Goal: Transaction & Acquisition: Purchase product/service

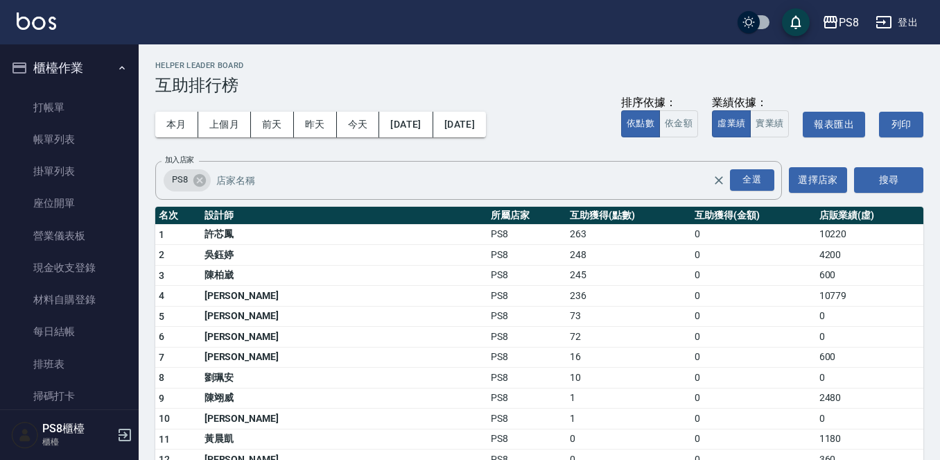
scroll to position [358, 0]
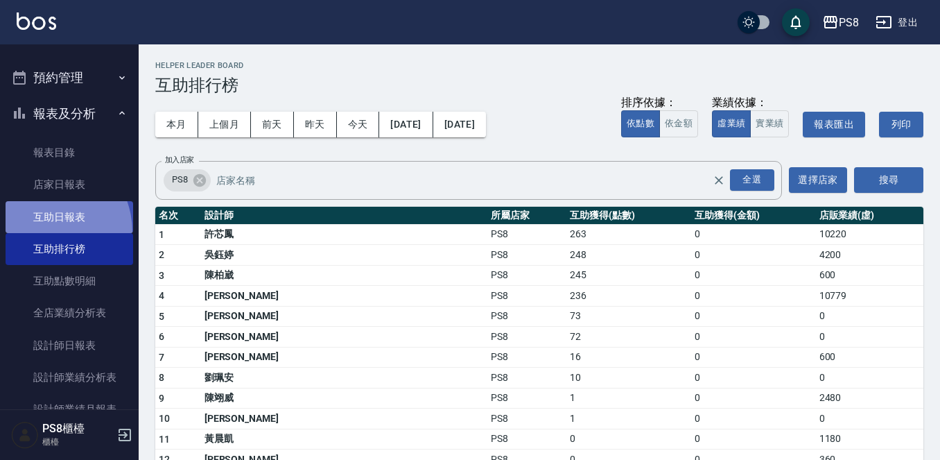
click at [41, 232] on link "互助日報表" at bounding box center [70, 217] width 128 height 32
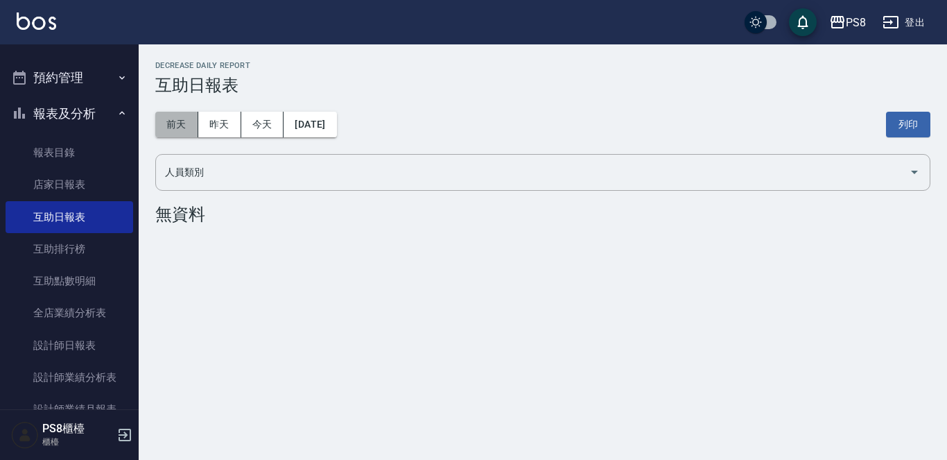
click at [182, 126] on button "前天" at bounding box center [176, 125] width 43 height 26
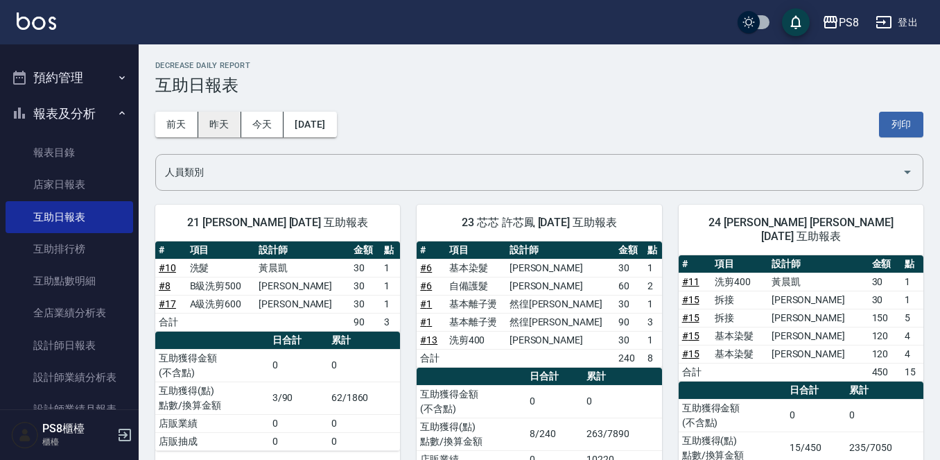
click at [232, 123] on button "昨天" at bounding box center [219, 125] width 43 height 26
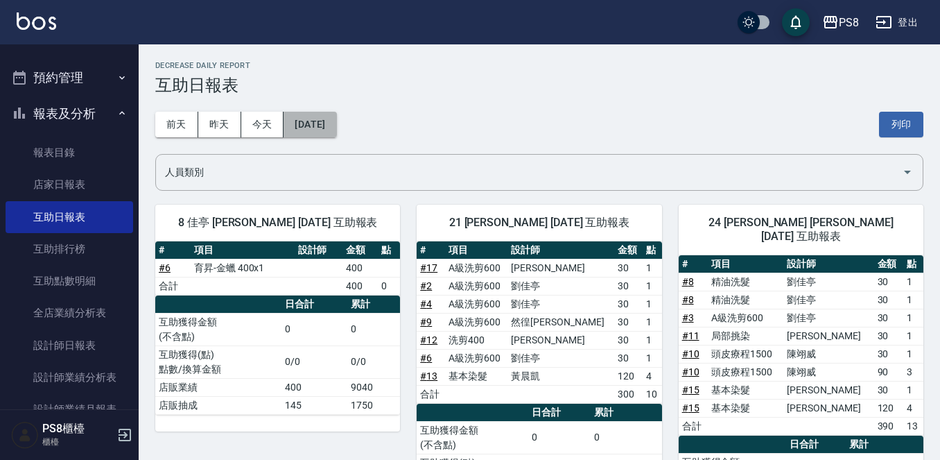
click at [334, 124] on button "[DATE]" at bounding box center [310, 125] width 53 height 26
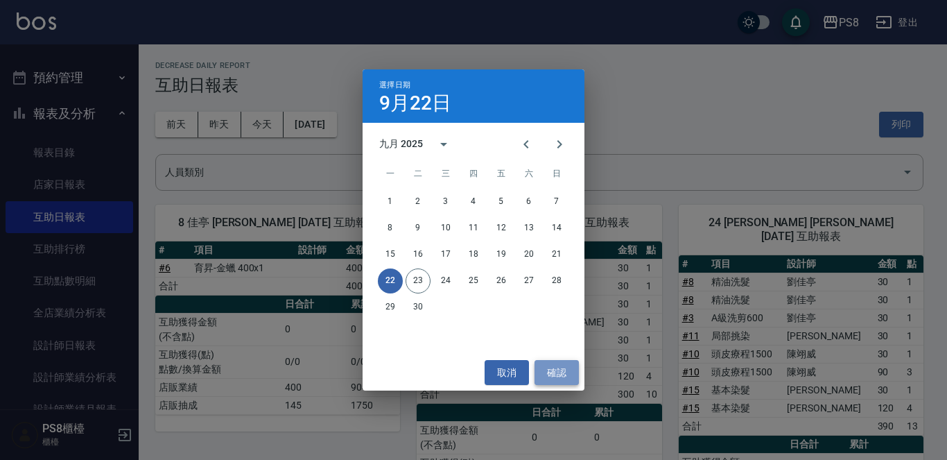
click at [558, 376] on button "確認" at bounding box center [556, 373] width 44 height 26
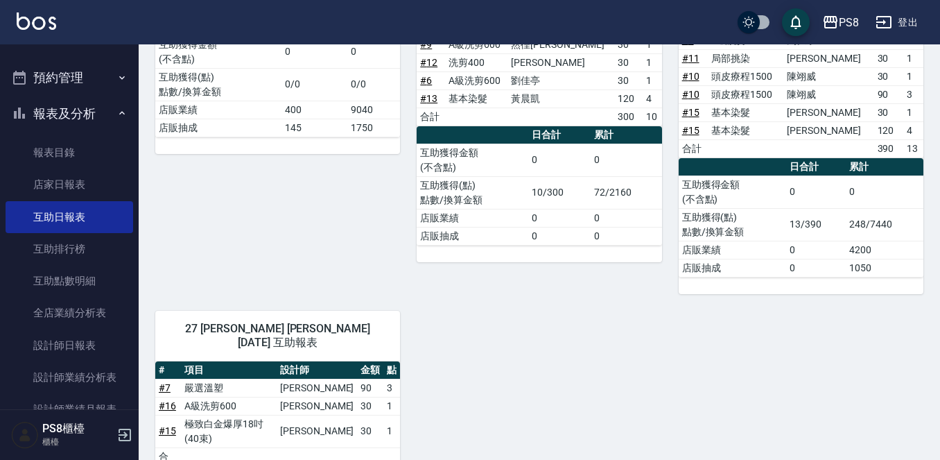
scroll to position [427, 0]
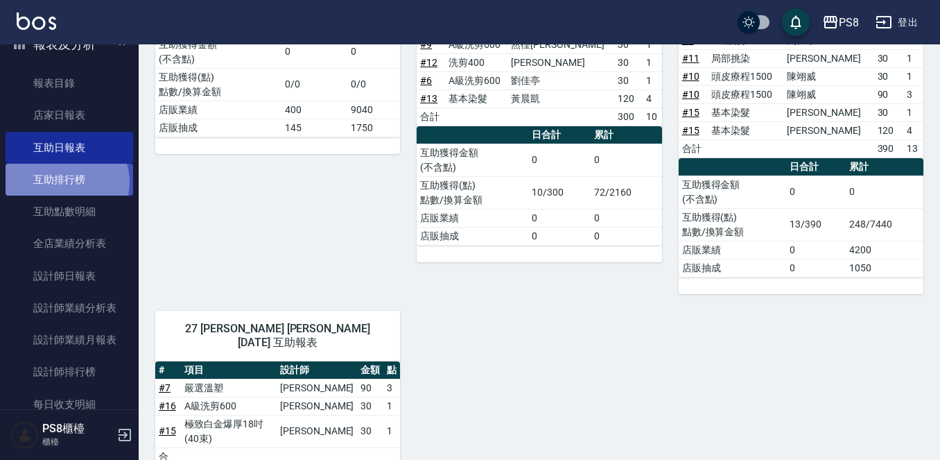
click at [66, 182] on link "互助排行榜" at bounding box center [70, 180] width 128 height 32
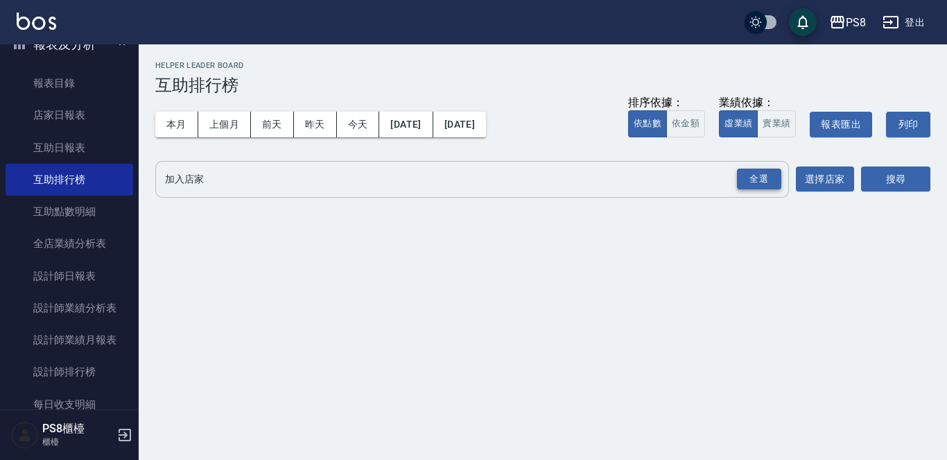
click at [746, 180] on div "全選" at bounding box center [759, 178] width 44 height 21
click at [831, 183] on button "選擇店家" at bounding box center [825, 180] width 58 height 26
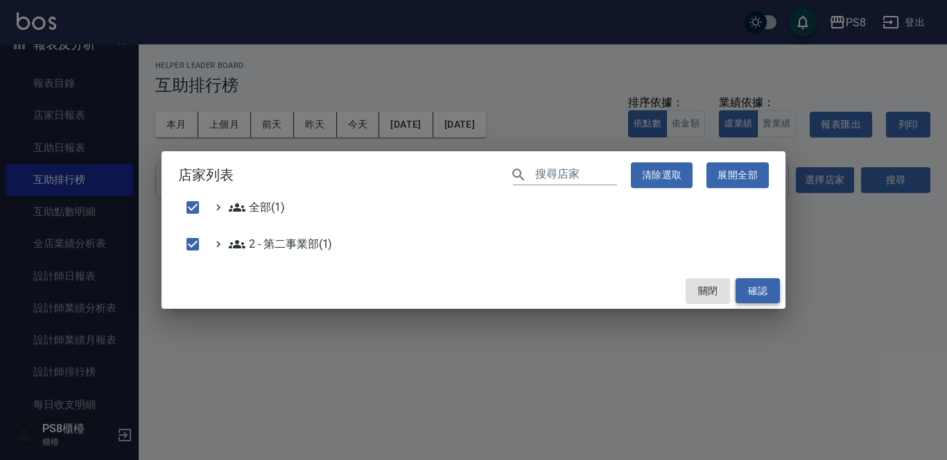
click at [768, 286] on button "確認" at bounding box center [757, 291] width 44 height 26
checkbox input "false"
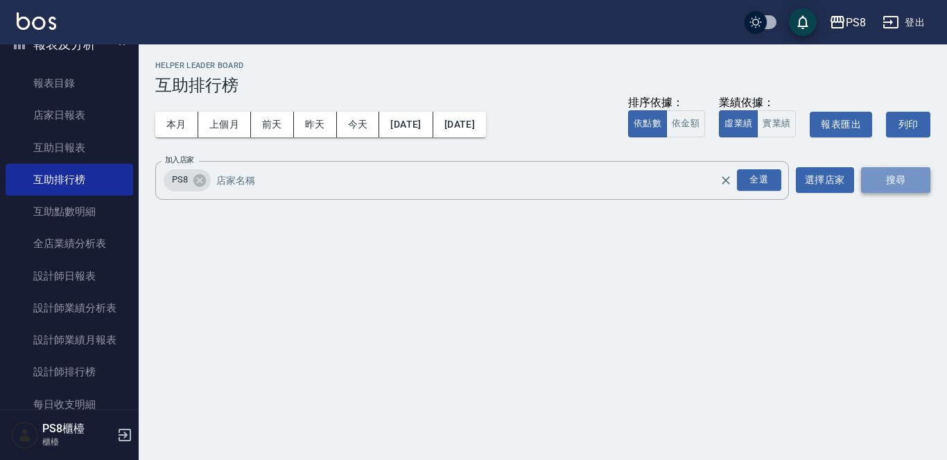
click at [893, 176] on button "搜尋" at bounding box center [895, 180] width 69 height 26
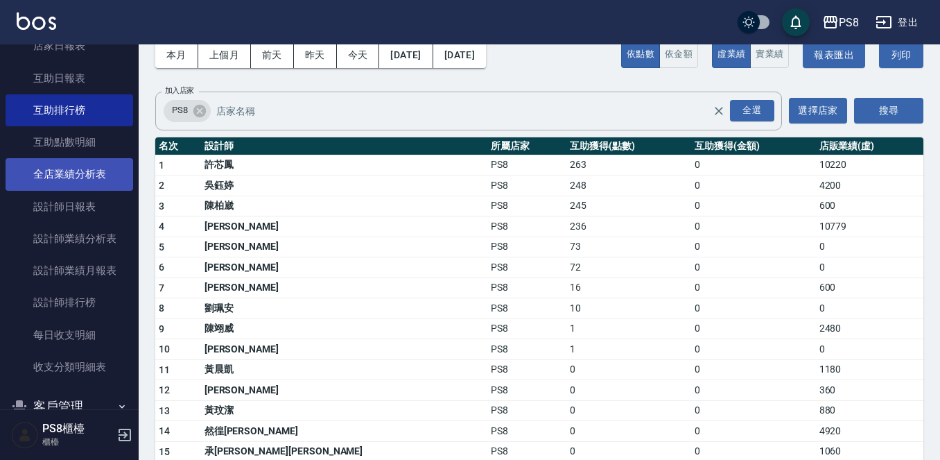
scroll to position [219, 0]
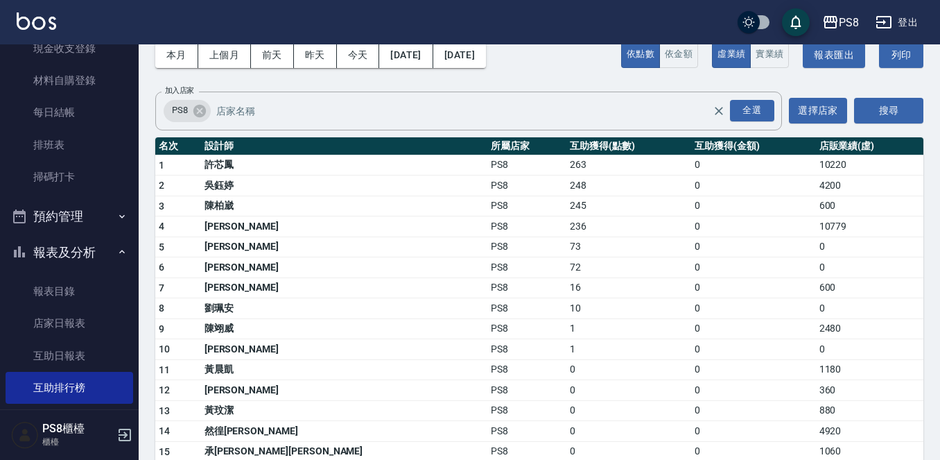
click at [93, 249] on button "報表及分析" at bounding box center [70, 252] width 128 height 36
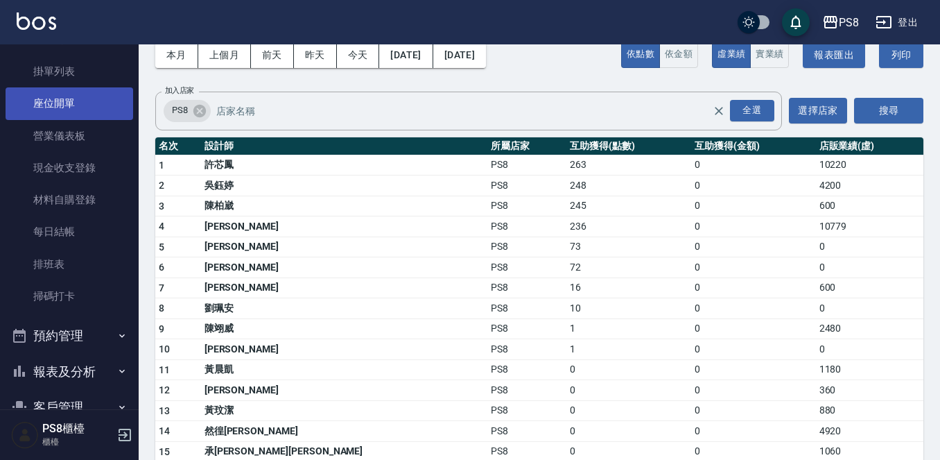
scroll to position [0, 0]
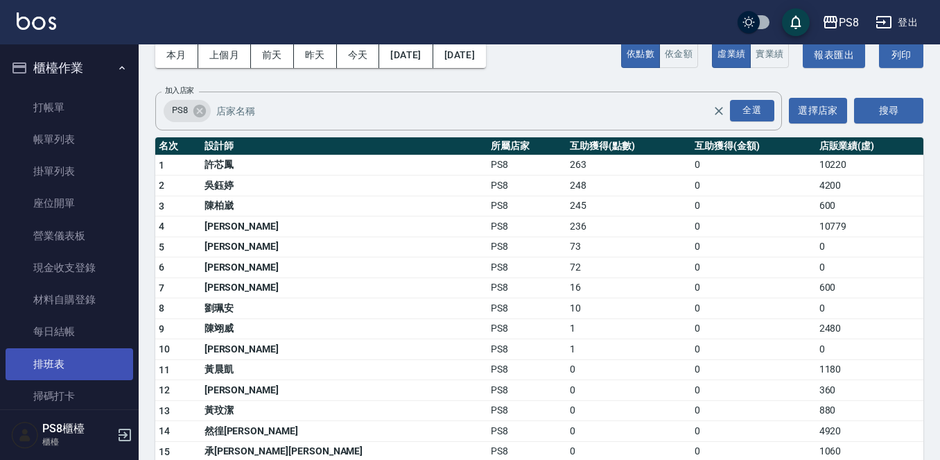
click at [72, 363] on link "排班表" at bounding box center [70, 364] width 128 height 32
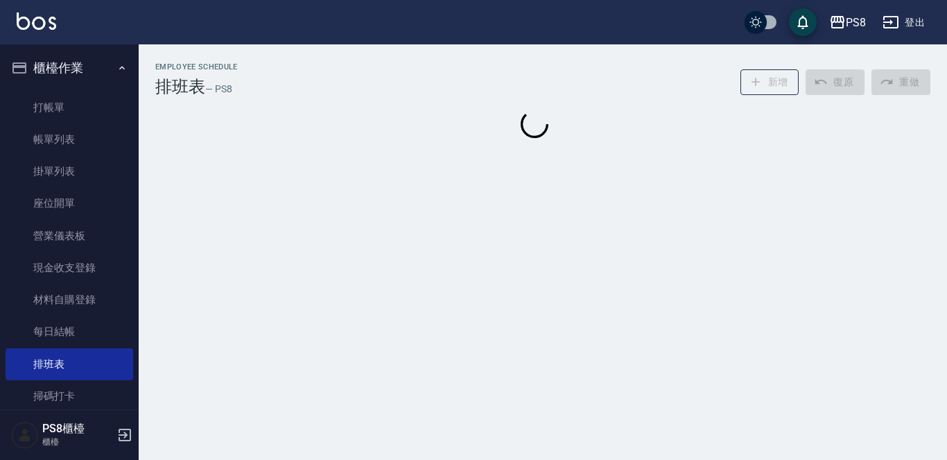
click at [79, 65] on button "櫃檯作業" at bounding box center [70, 68] width 128 height 36
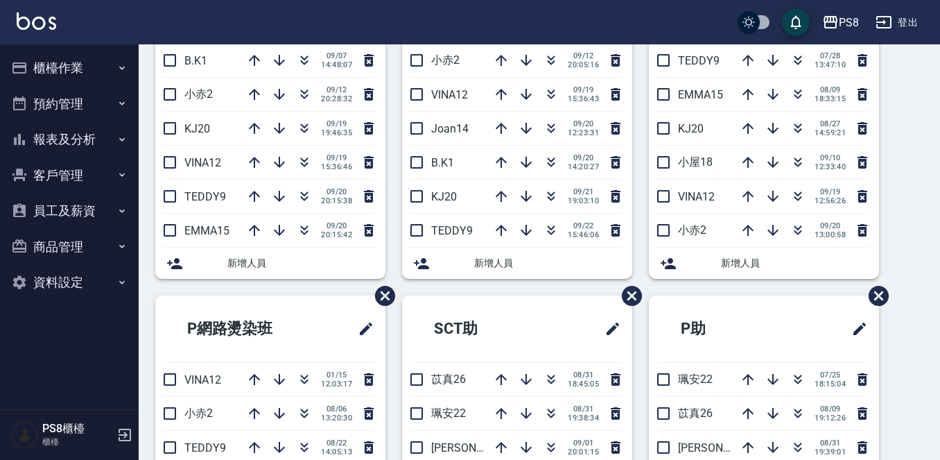
scroll to position [208, 0]
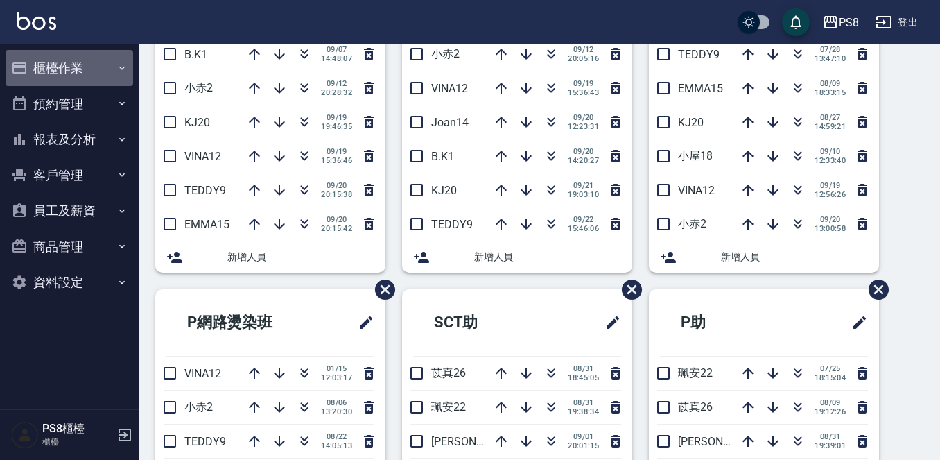
click at [98, 66] on button "櫃檯作業" at bounding box center [70, 68] width 128 height 36
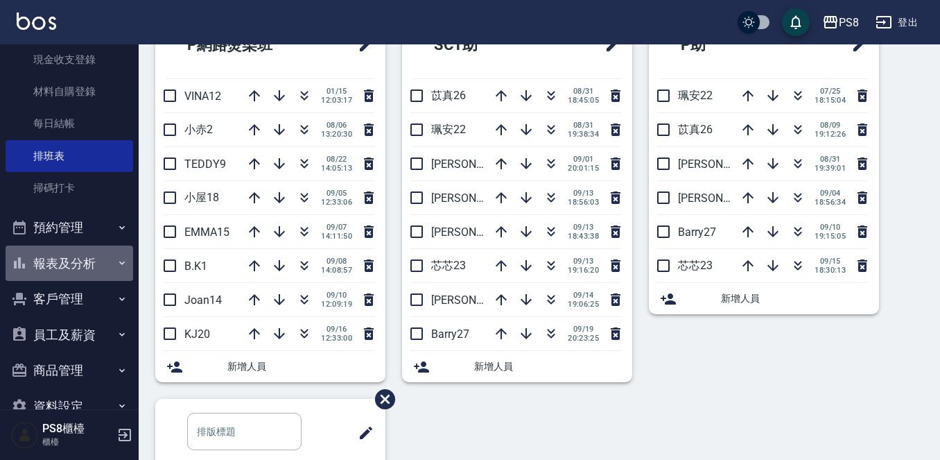
click at [99, 254] on button "報表及分析" at bounding box center [70, 263] width 128 height 36
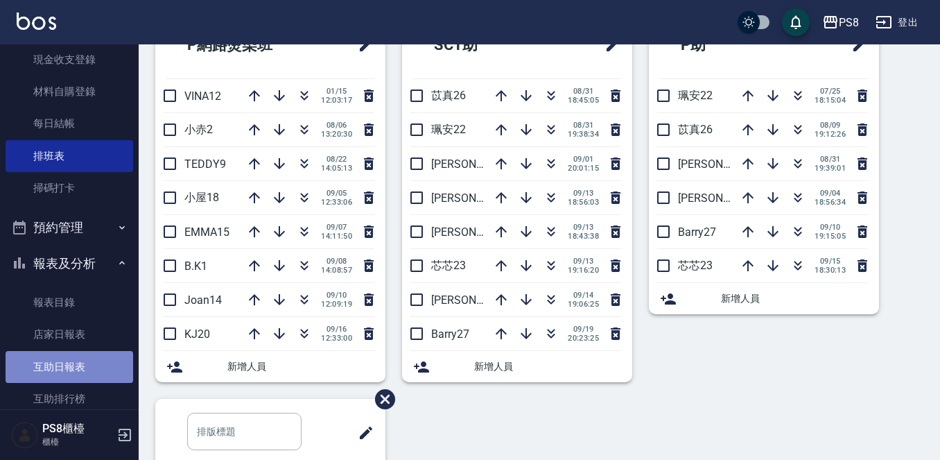
click at [69, 356] on link "互助日報表" at bounding box center [70, 367] width 128 height 32
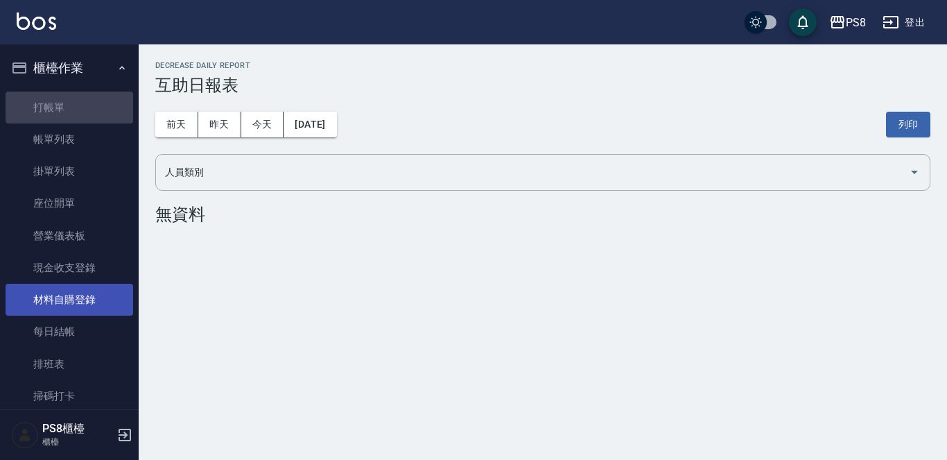
click at [114, 91] on link "打帳單" at bounding box center [70, 107] width 128 height 32
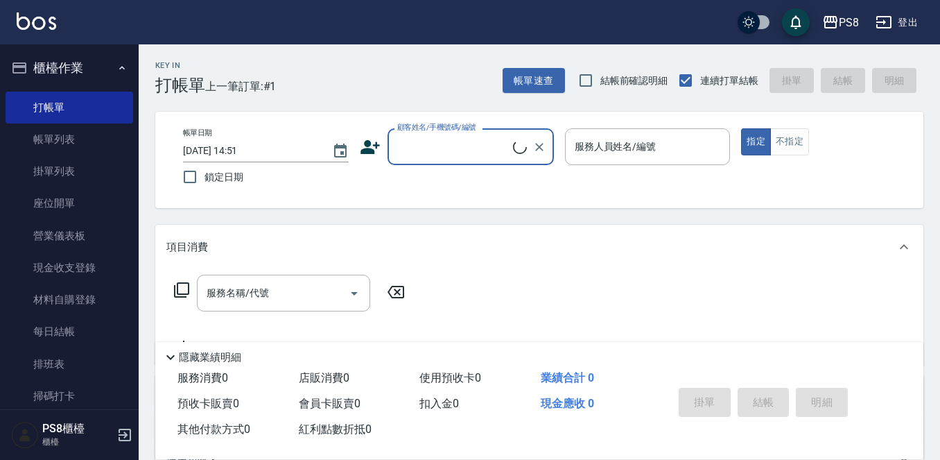
click at [433, 132] on label "顧客姓名/手機號碼/編號" at bounding box center [436, 127] width 79 height 10
click at [433, 134] on input "顧客姓名/手機號碼/編號" at bounding box center [453, 146] width 119 height 24
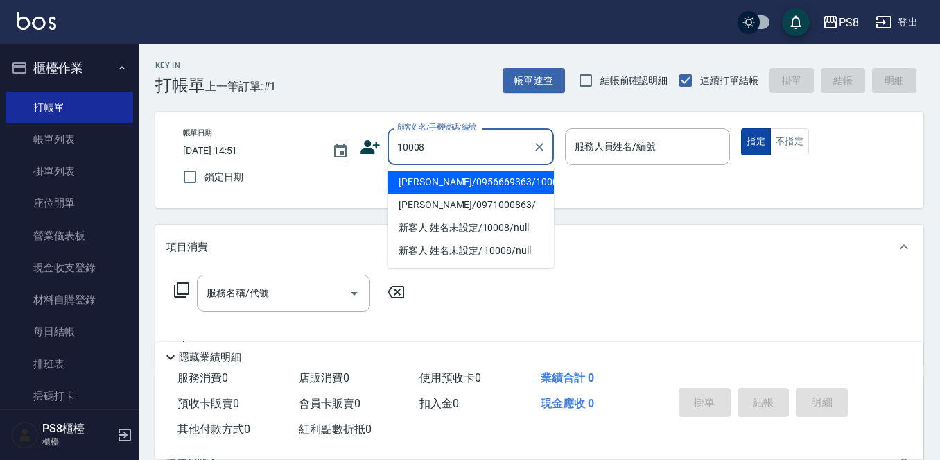
drag, startPoint x: 453, startPoint y: 182, endPoint x: 748, endPoint y: 132, distance: 298.9
click at [455, 182] on li "[PERSON_NAME]/0956669363/10008" at bounding box center [470, 182] width 166 height 23
type input "[PERSON_NAME]/0956669363/10008"
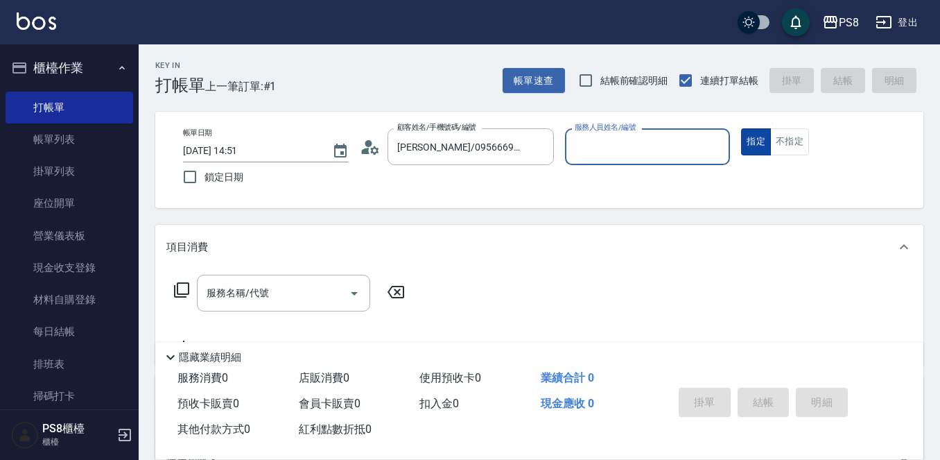
type input "SANNY-10"
click at [751, 130] on button "指定" at bounding box center [756, 141] width 30 height 27
click at [284, 301] on input "服務名稱/代號" at bounding box center [273, 293] width 140 height 24
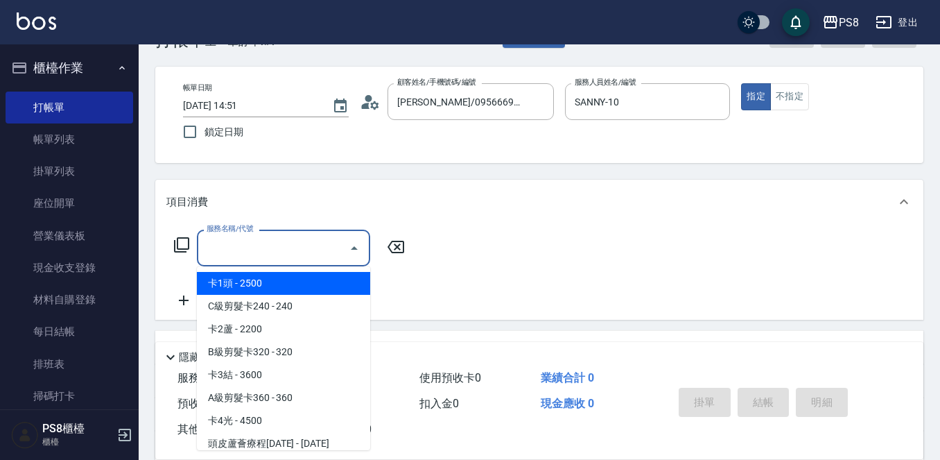
scroll to position [69, 0]
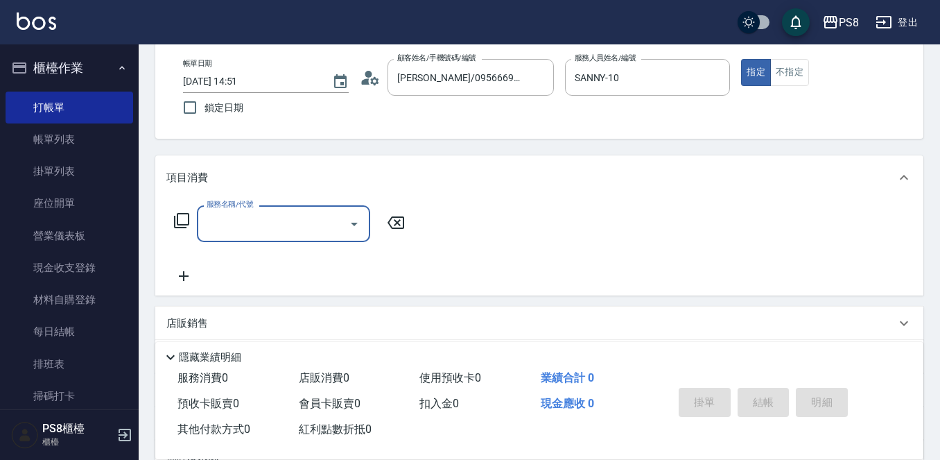
click at [305, 226] on input "服務名稱/代號" at bounding box center [273, 223] width 140 height 24
click at [305, 253] on span "基本染髮 - 1200" at bounding box center [283, 258] width 173 height 23
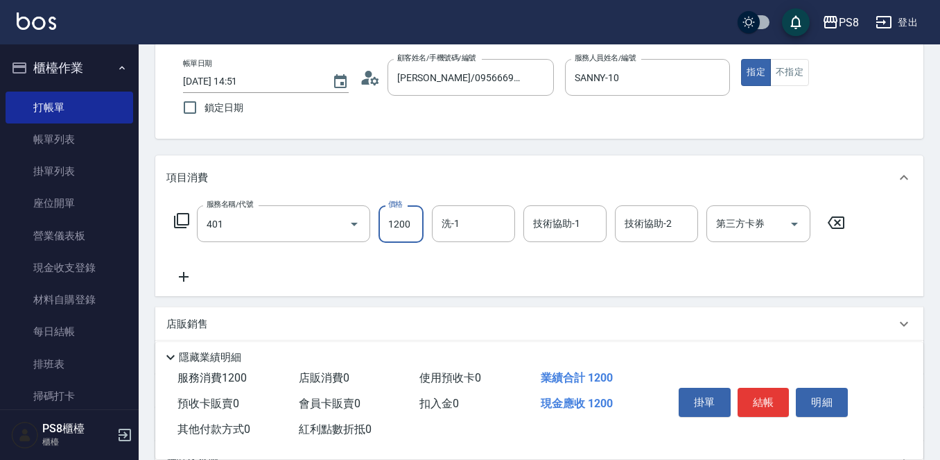
type input "基本染髮(401)"
click at [413, 223] on input "1200" at bounding box center [400, 223] width 45 height 37
type input "1900"
click at [189, 277] on icon at bounding box center [184, 277] width 10 height 10
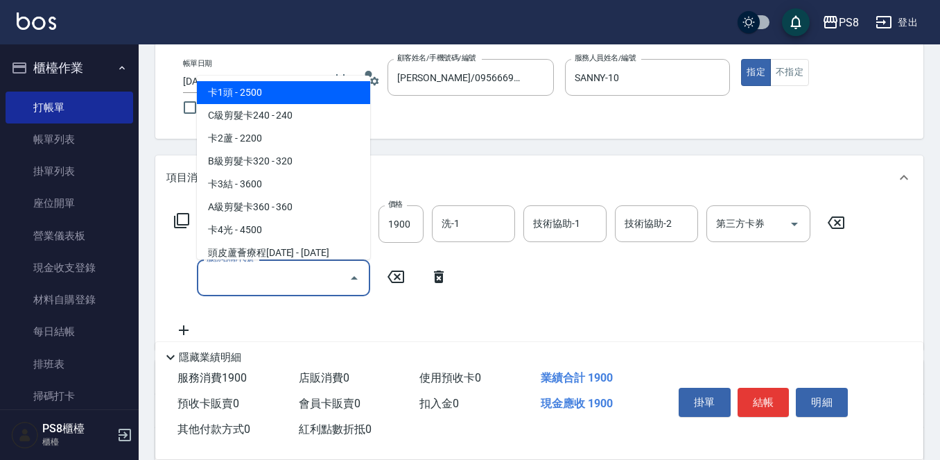
click at [205, 281] on input "服務名稱/代號" at bounding box center [273, 277] width 140 height 24
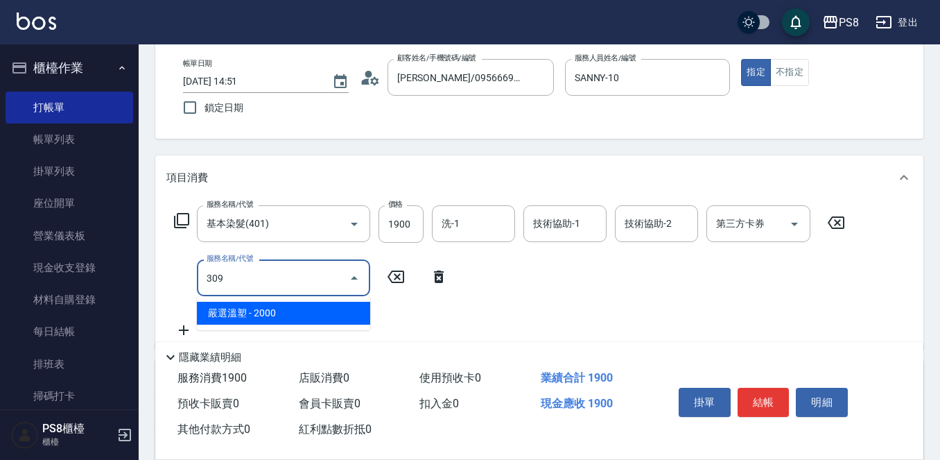
click at [231, 316] on span "嚴選溫塑 - 2000" at bounding box center [283, 313] width 173 height 23
click at [299, 290] on input "309" at bounding box center [264, 277] width 122 height 24
click at [286, 313] on span "嚴選溫塑 - 2000" at bounding box center [283, 313] width 173 height 23
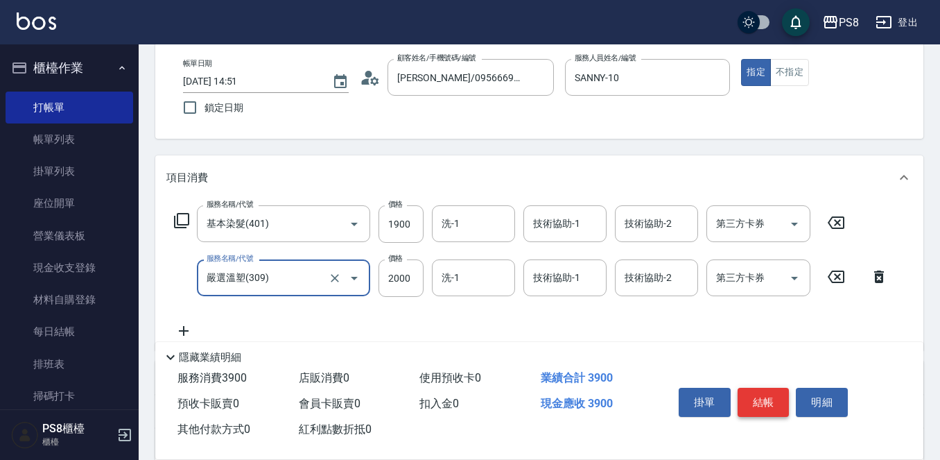
type input "嚴選溫塑(309)"
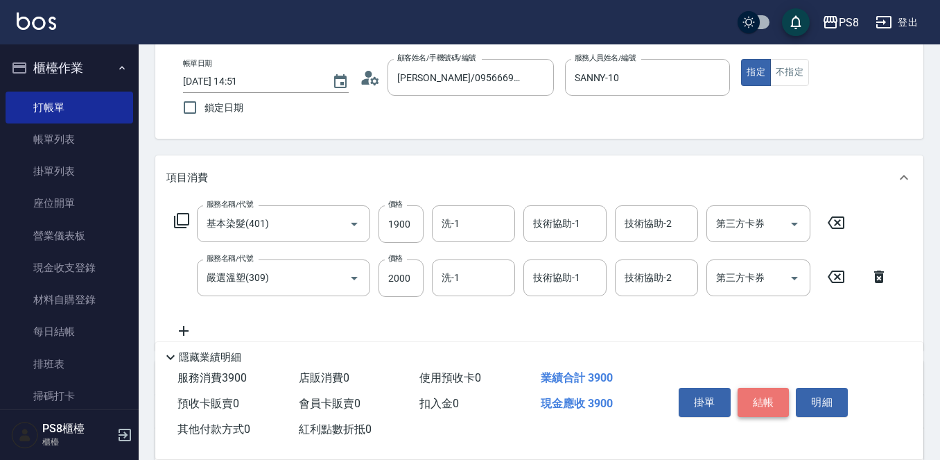
click at [761, 394] on button "結帳" at bounding box center [764, 401] width 52 height 29
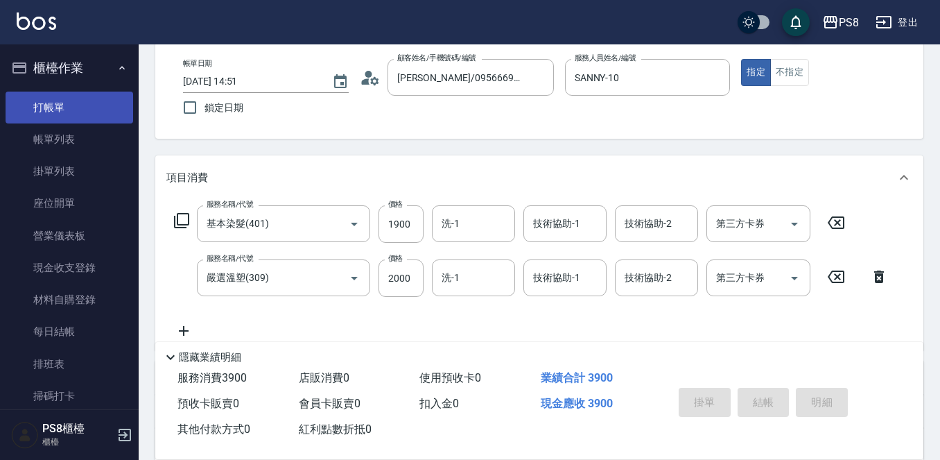
type input "2025/09/23 14:52"
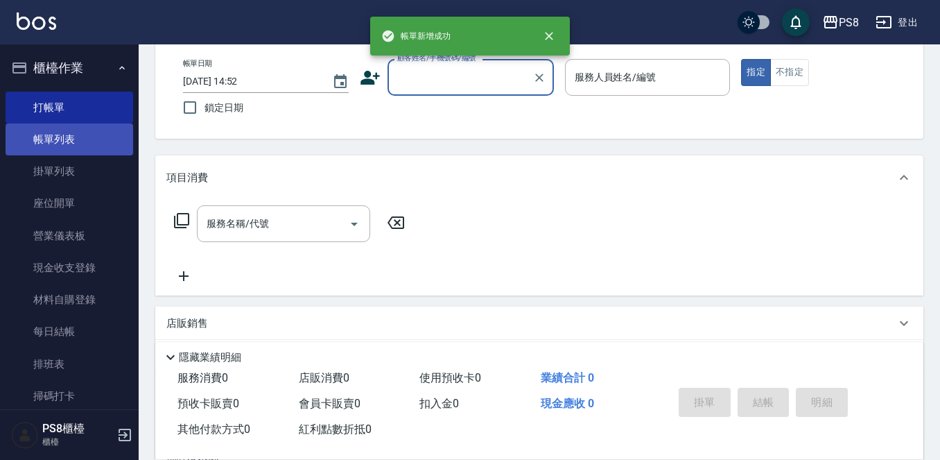
click at [91, 130] on link "帳單列表" at bounding box center [70, 139] width 128 height 32
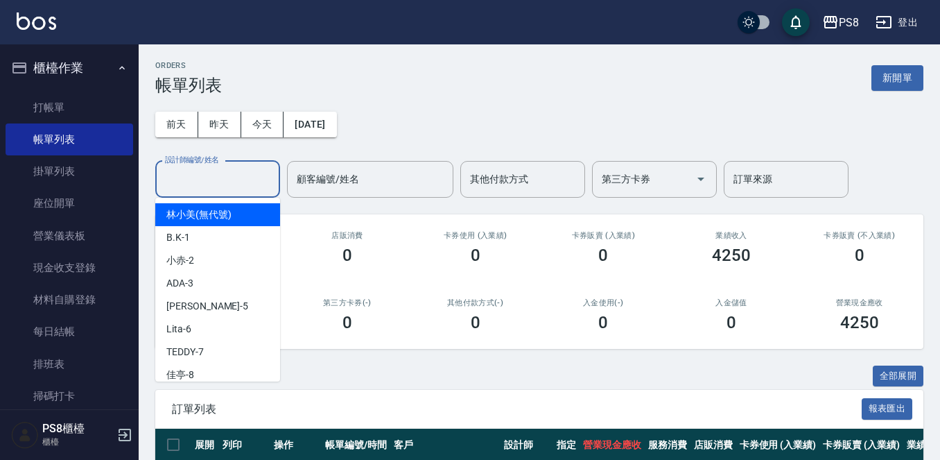
click at [227, 178] on input "設計師編號/姓名" at bounding box center [218, 179] width 112 height 24
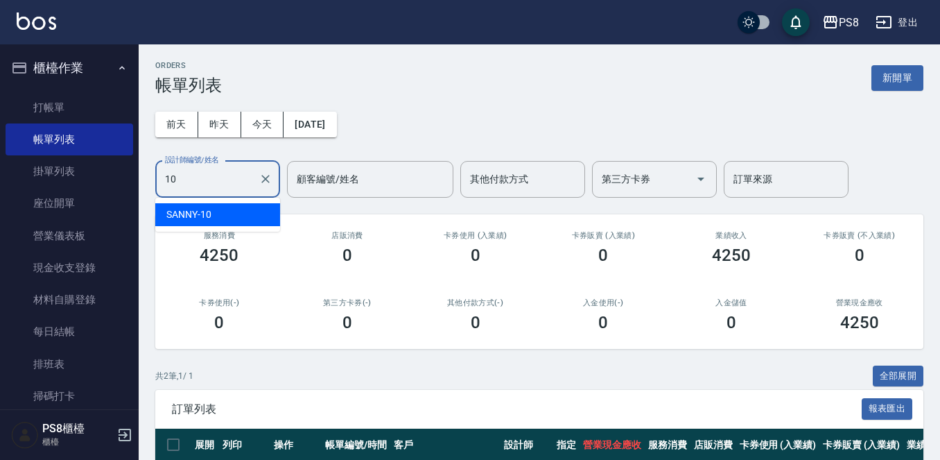
click at [220, 222] on div "SANNY -10" at bounding box center [217, 214] width 125 height 23
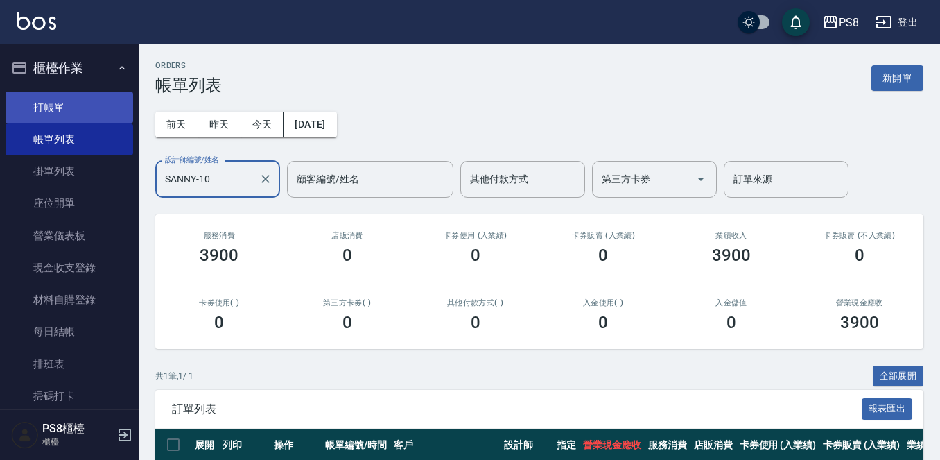
type input "SANNY-10"
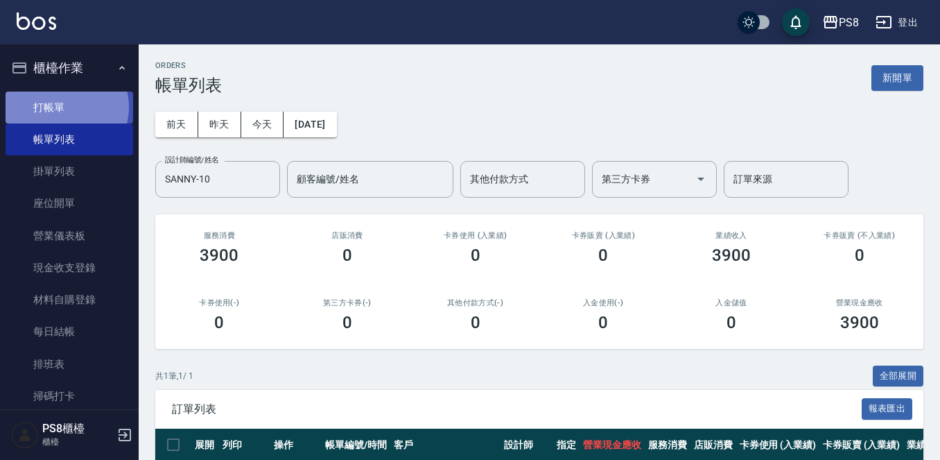
click at [64, 107] on link "打帳單" at bounding box center [70, 107] width 128 height 32
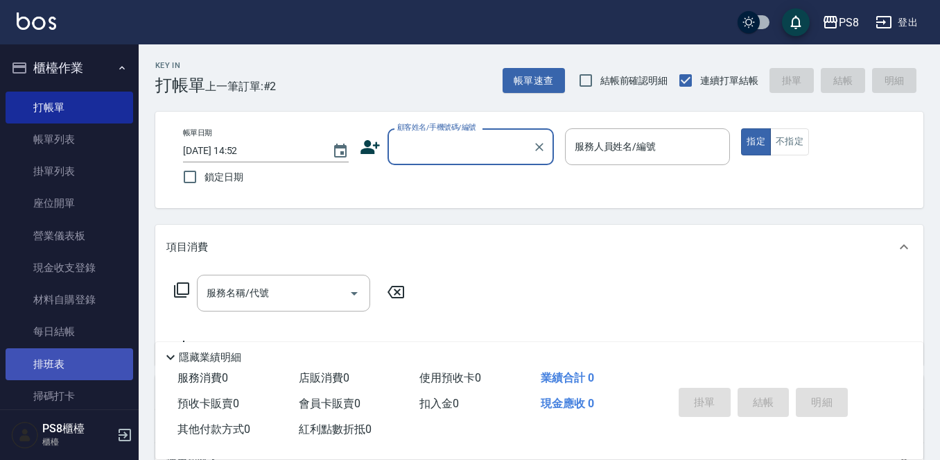
click at [58, 363] on link "排班表" at bounding box center [70, 364] width 128 height 32
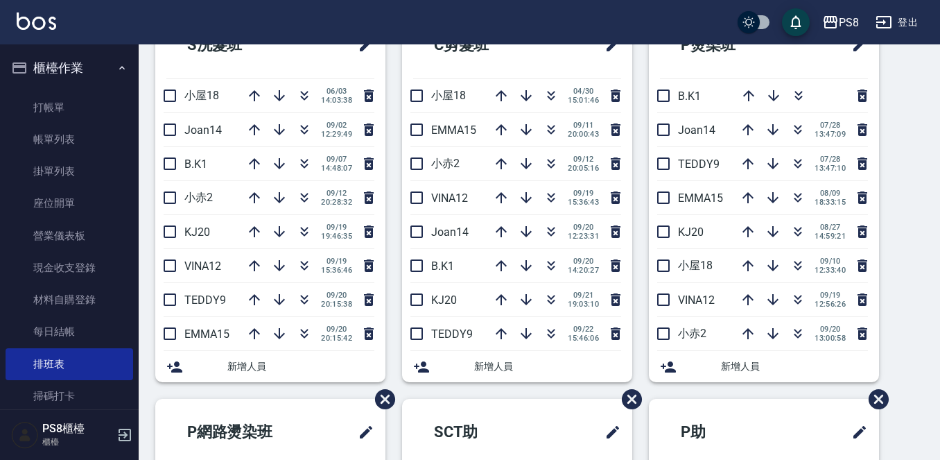
scroll to position [69, 0]
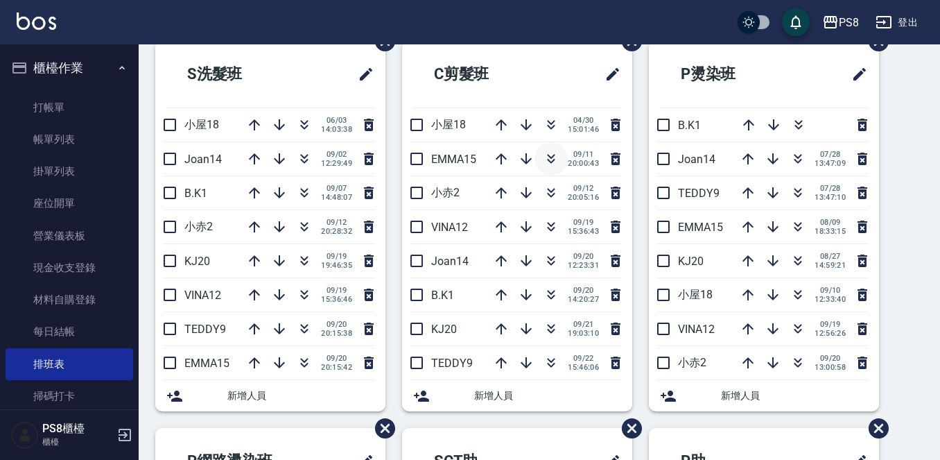
click at [543, 159] on icon "button" at bounding box center [551, 158] width 17 height 17
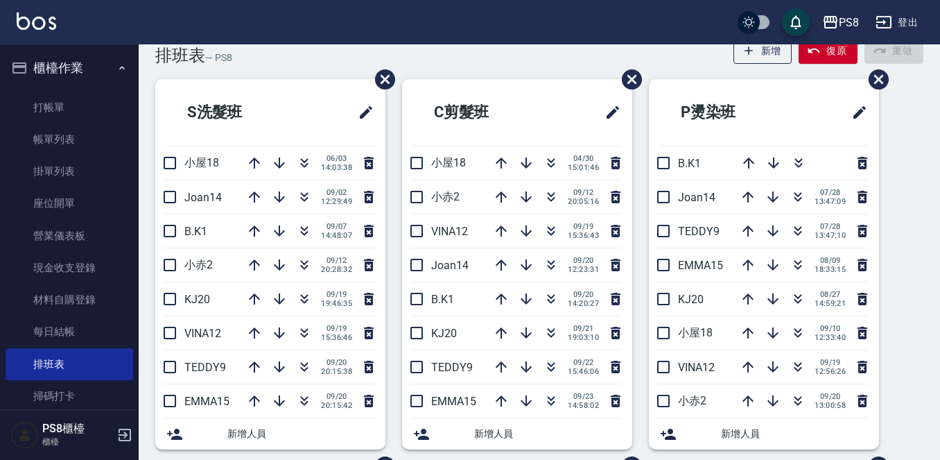
scroll to position [0, 0]
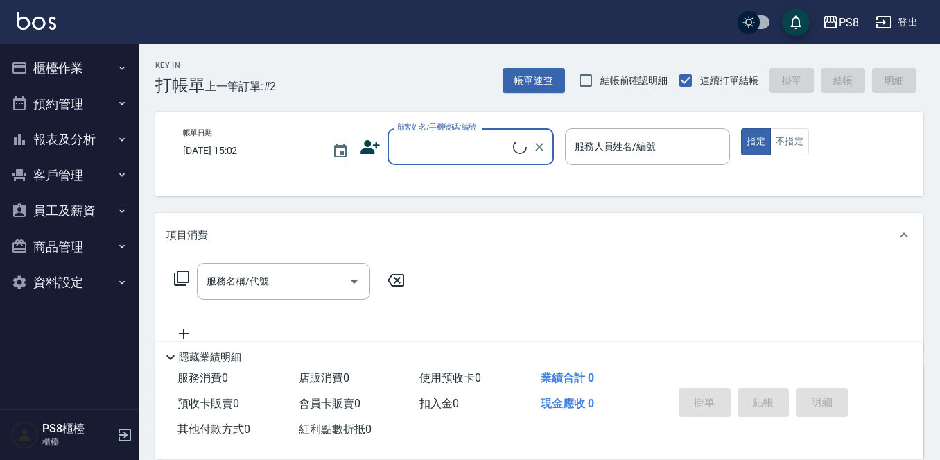
click at [47, 140] on button "報表及分析" at bounding box center [70, 139] width 128 height 36
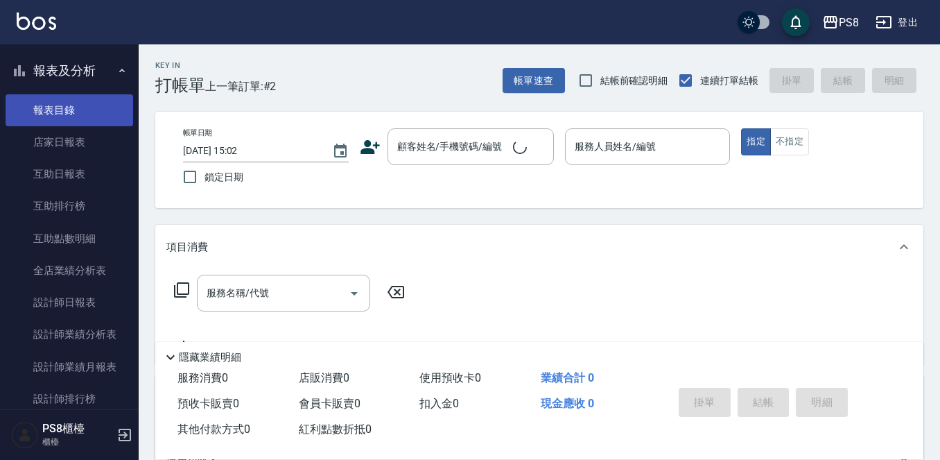
scroll to position [208, 0]
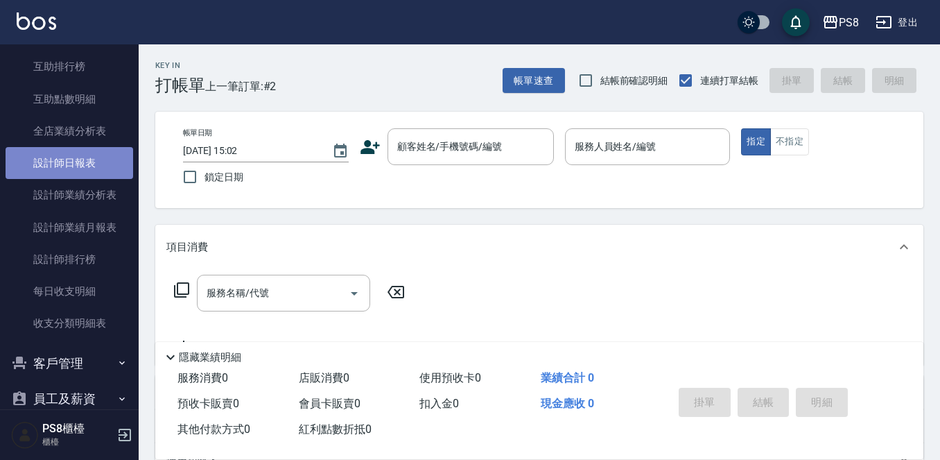
click at [74, 152] on link "設計師日報表" at bounding box center [70, 163] width 128 height 32
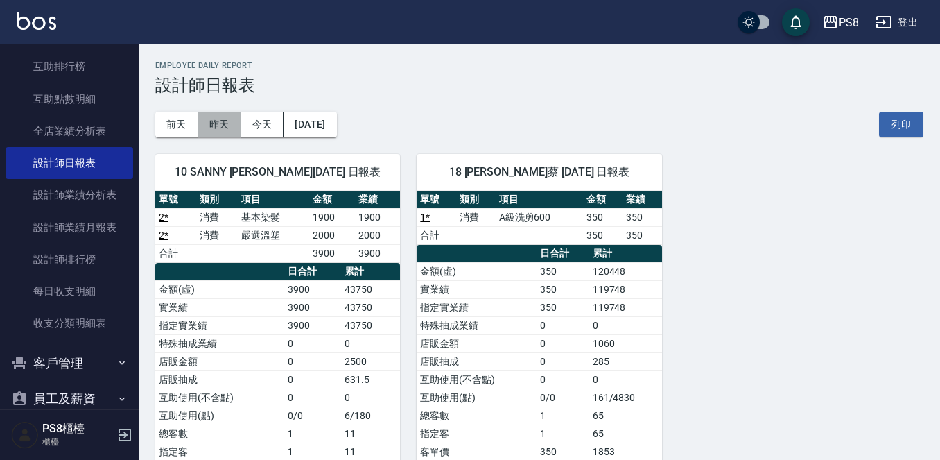
click at [210, 121] on button "昨天" at bounding box center [219, 125] width 43 height 26
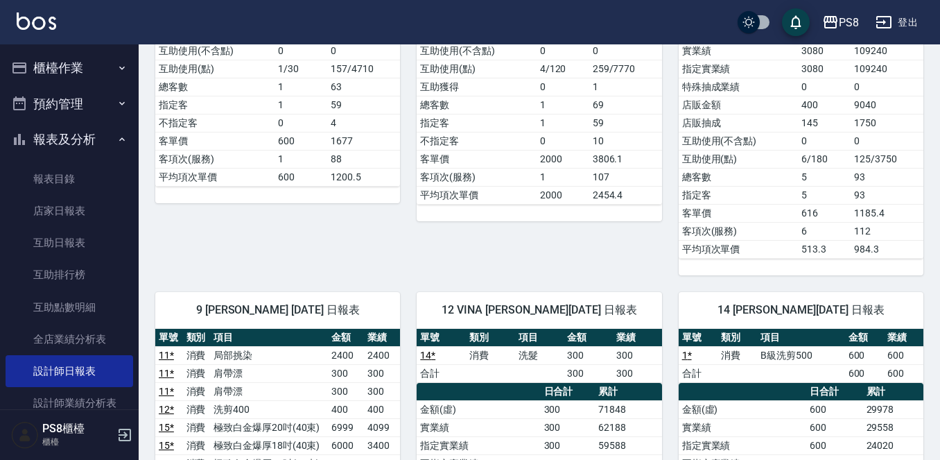
click at [99, 132] on button "報表及分析" at bounding box center [70, 139] width 128 height 36
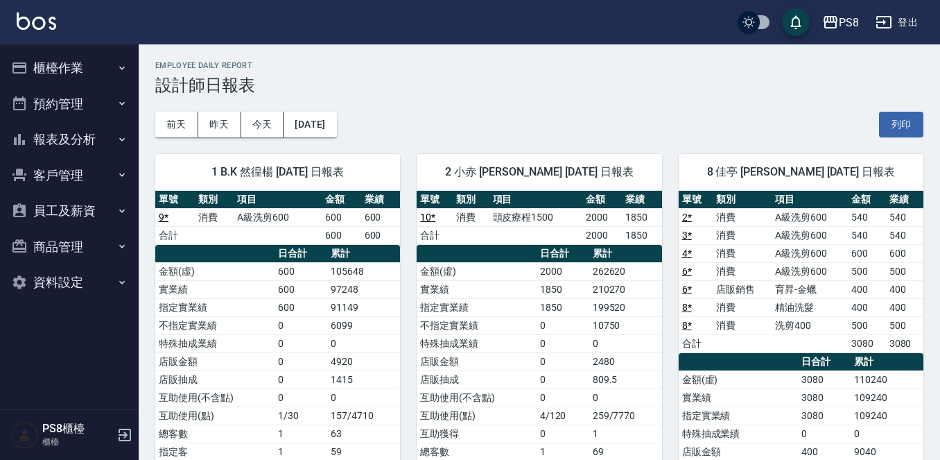
click at [47, 68] on button "櫃檯作業" at bounding box center [70, 68] width 128 height 36
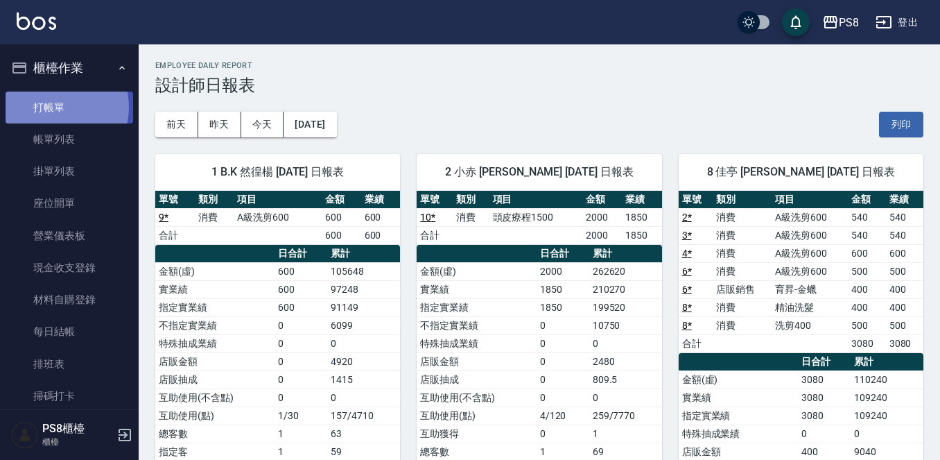
click at [52, 107] on link "打帳單" at bounding box center [70, 107] width 128 height 32
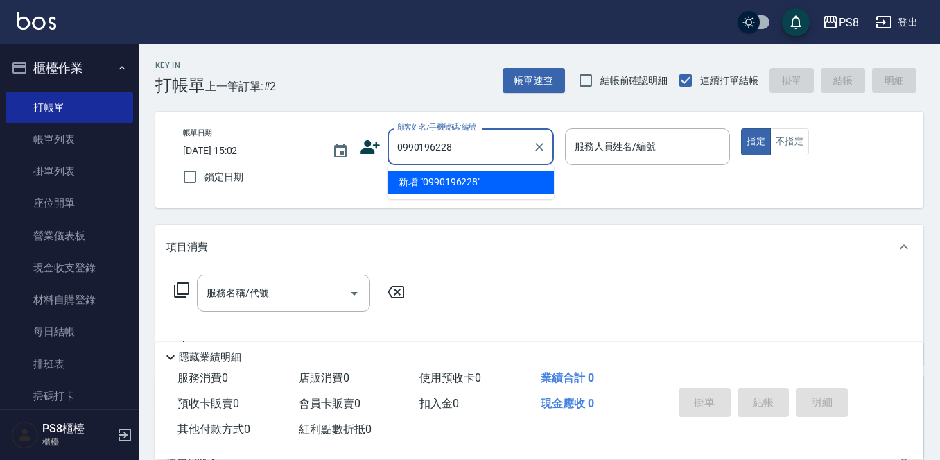
drag, startPoint x: 453, startPoint y: 153, endPoint x: 376, endPoint y: 150, distance: 77.0
click at [370, 150] on div "顧客姓名/手機號碼/編號 0990196228 顧客姓名/手機號碼/編號" at bounding box center [457, 146] width 194 height 37
type input "0990196228"
click at [368, 149] on icon at bounding box center [369, 147] width 19 height 14
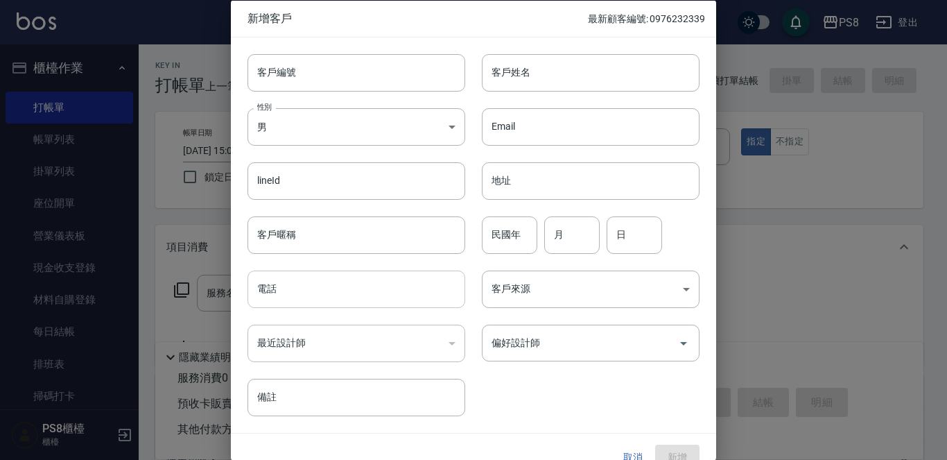
click at [317, 284] on input "電話" at bounding box center [356, 288] width 218 height 37
paste input "0990196228"
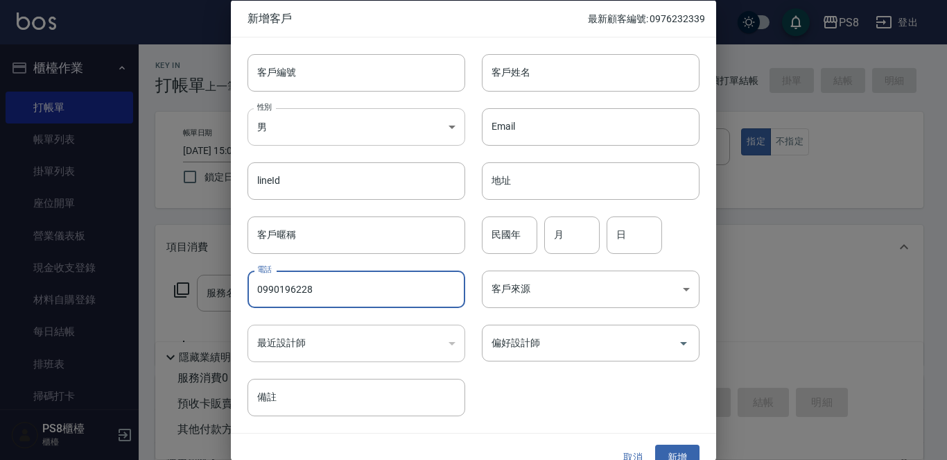
type input "0990196228"
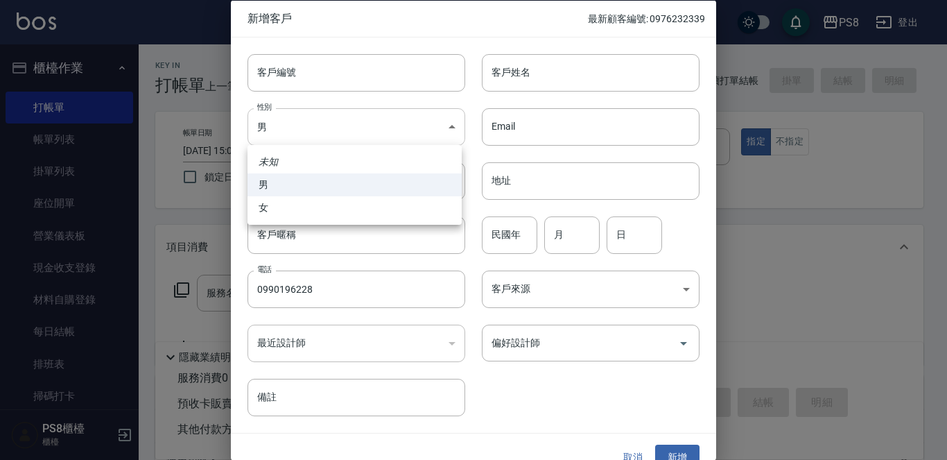
click at [282, 130] on body "PS8 登出 櫃檯作業 打帳單 帳單列表 掛單列表 座位開單 營業儀表板 現金收支登錄 材料自購登錄 每日結帳 排班表 掃碼打卡 預約管理 預約管理 單日預約…" at bounding box center [473, 337] width 947 height 675
click at [569, 74] on div at bounding box center [473, 230] width 947 height 460
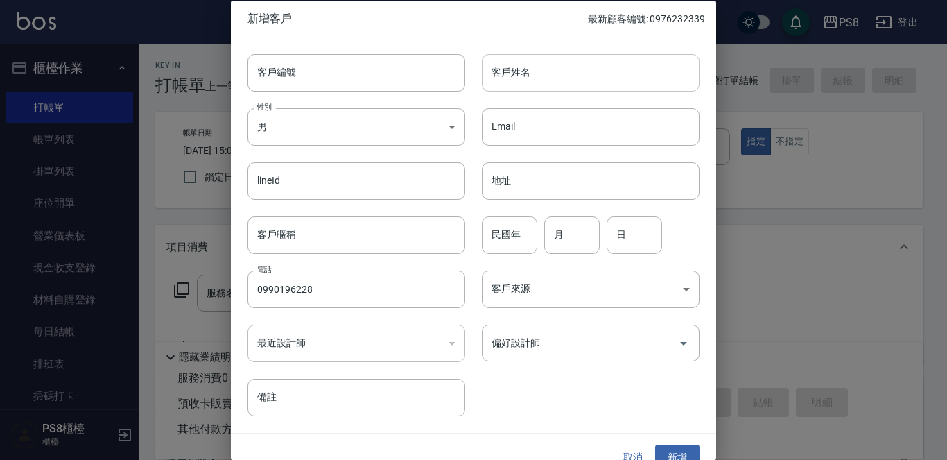
click at [570, 75] on input "客戶姓名" at bounding box center [591, 71] width 218 height 37
type input "t"
click at [572, 71] on input "t" at bounding box center [591, 71] width 218 height 37
type input "t"
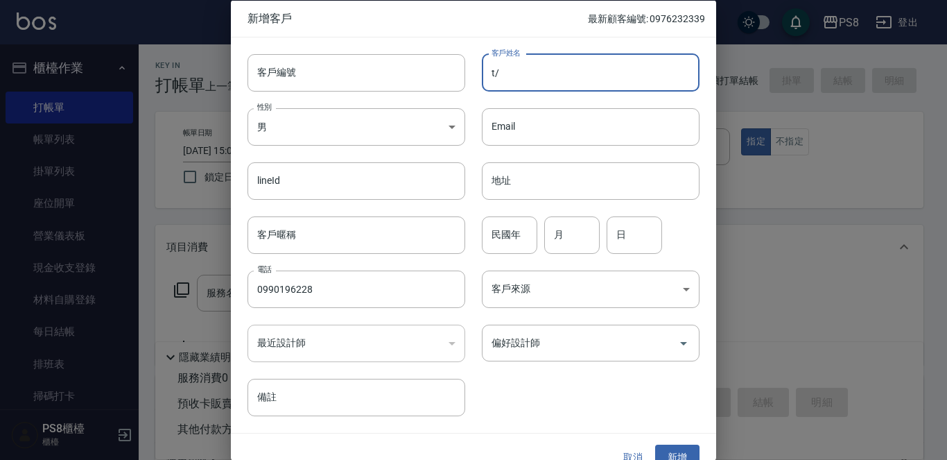
type input "t"
click at [569, 69] on input "客戶姓名" at bounding box center [591, 71] width 218 height 37
type input "j"
type input "ㄕ"
type input "["
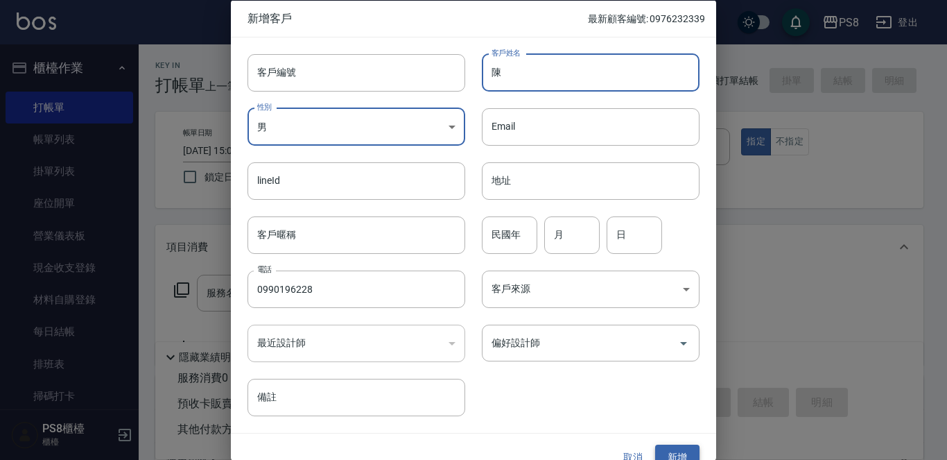
type input "陳"
click at [668, 456] on button "新增" at bounding box center [677, 457] width 44 height 26
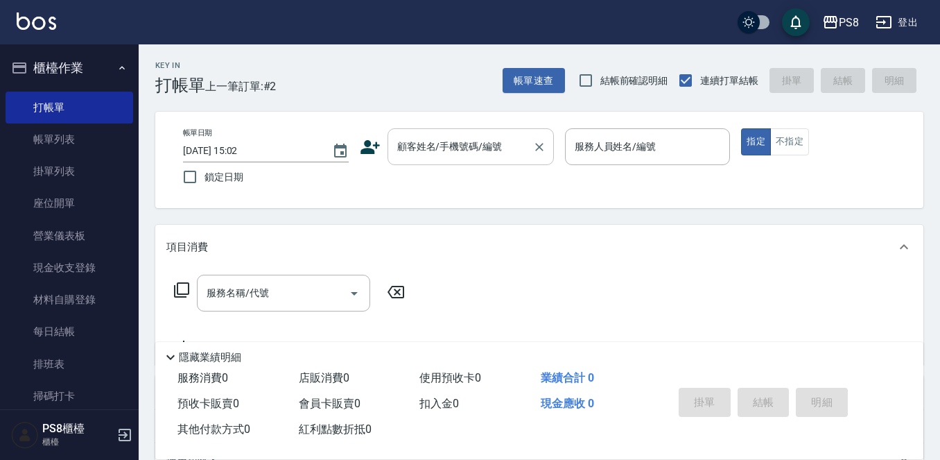
click at [427, 160] on div "顧客姓名/手機號碼/編號" at bounding box center [470, 146] width 166 height 37
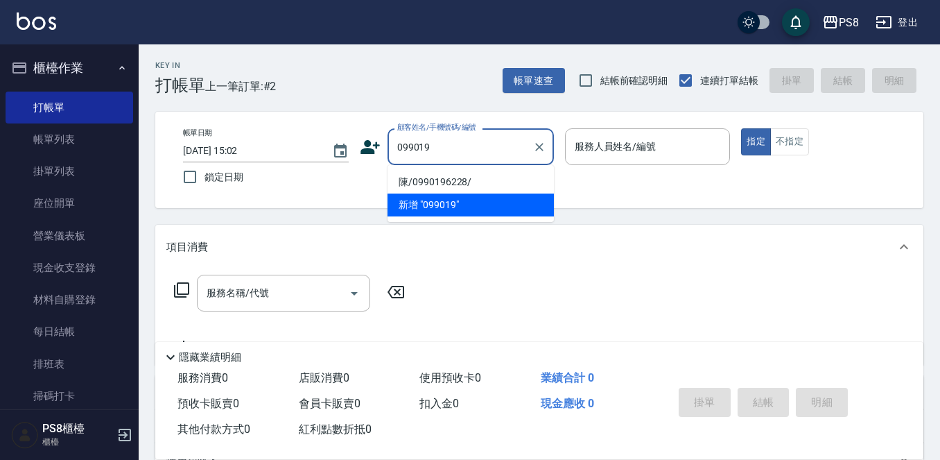
click at [429, 175] on li "陳/0990196228/" at bounding box center [470, 182] width 166 height 23
type input "陳/0990196228/"
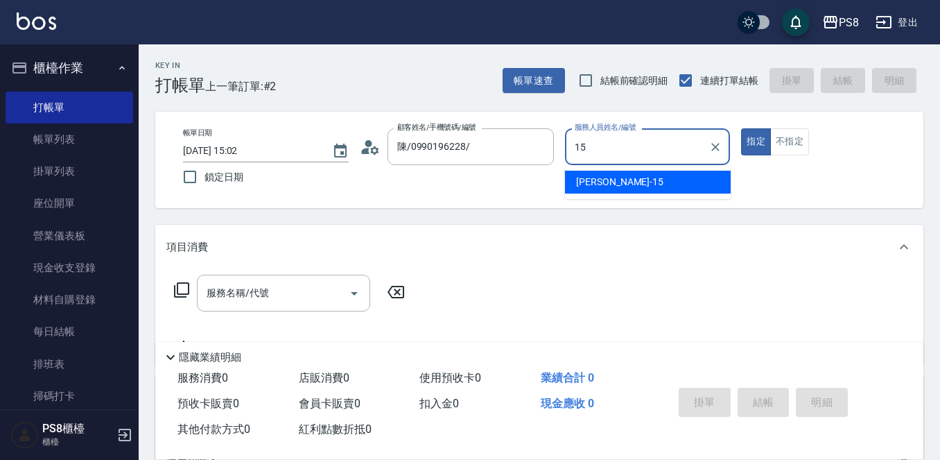
type input "EMMA-15"
type button "true"
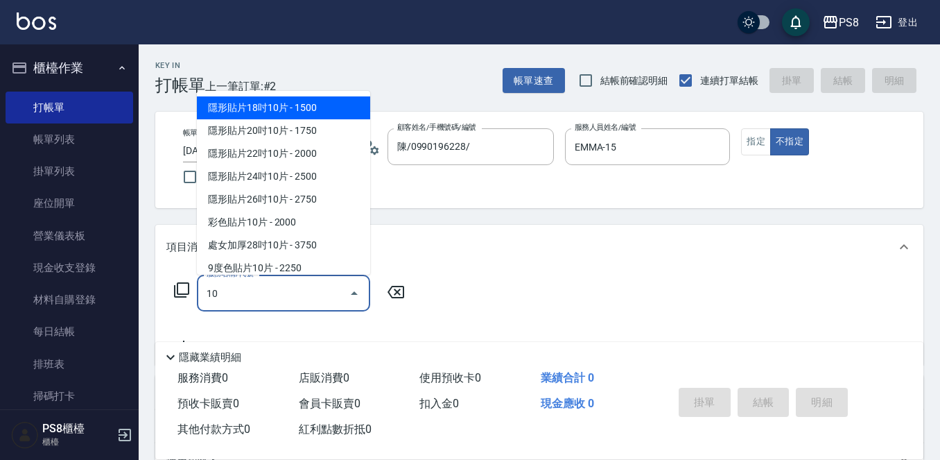
type input "1"
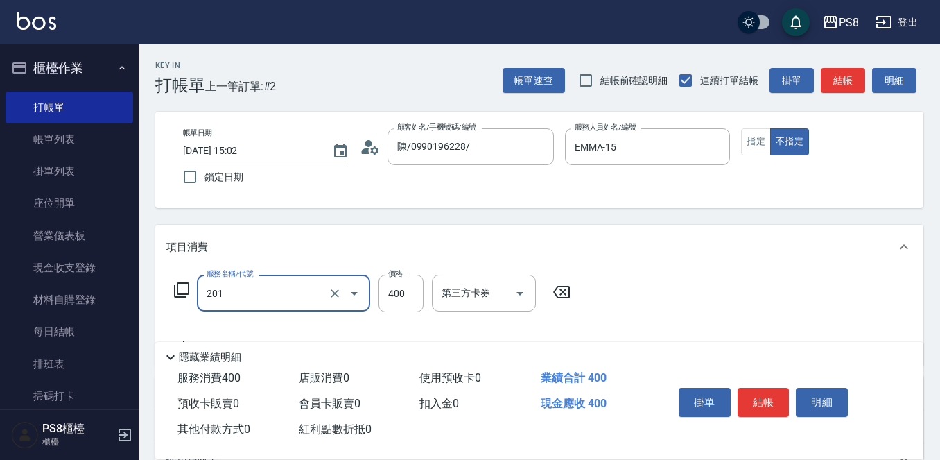
type input "洗剪400(201)"
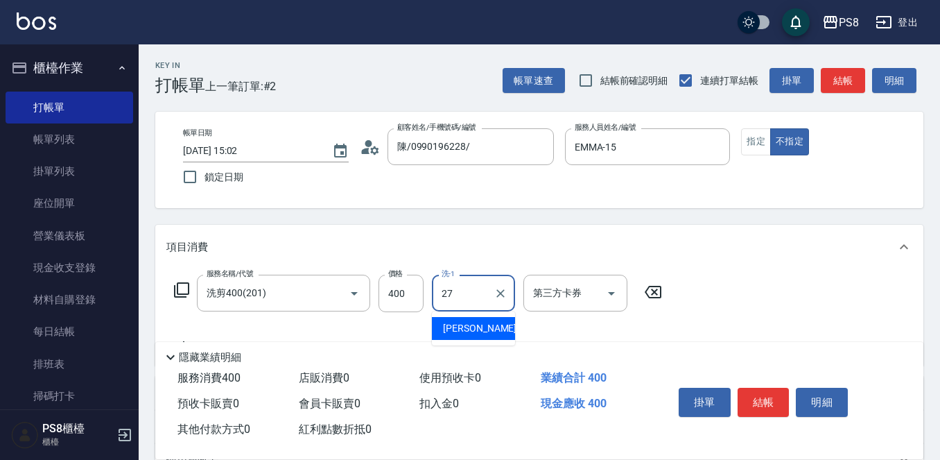
type input "[PERSON_NAME]-27"
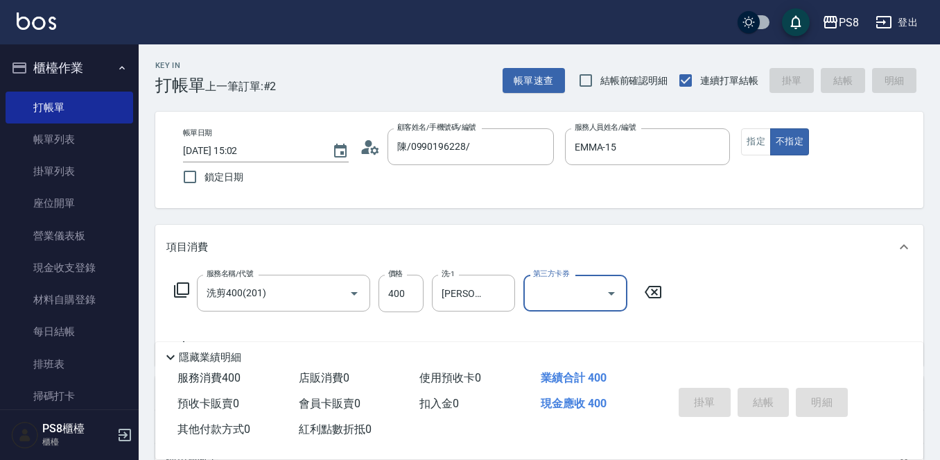
type input "[DATE] 15:13"
